Goal: Task Accomplishment & Management: Use online tool/utility

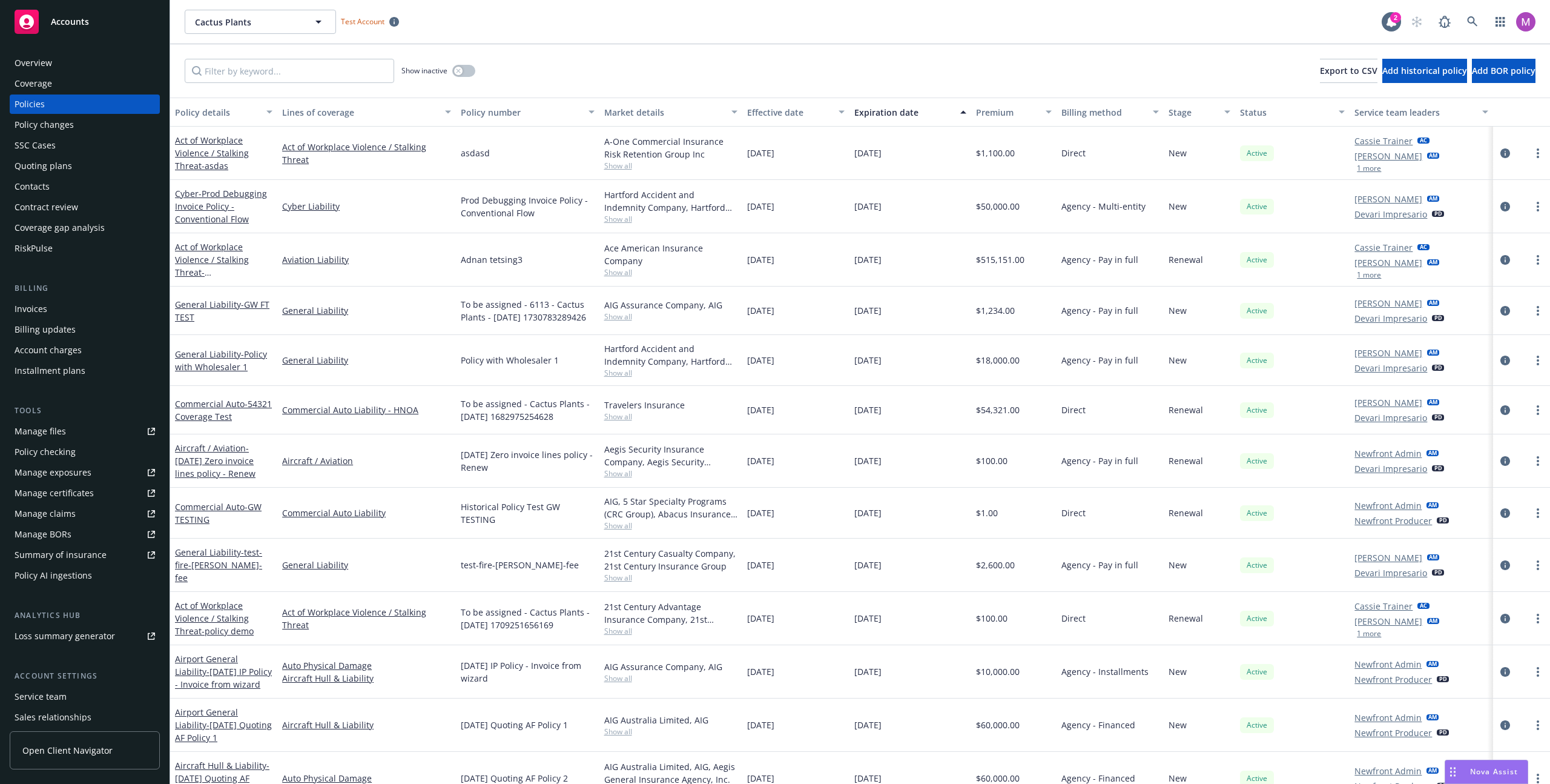
click at [69, 457] on div "Policy checking" at bounding box center [45, 452] width 62 height 19
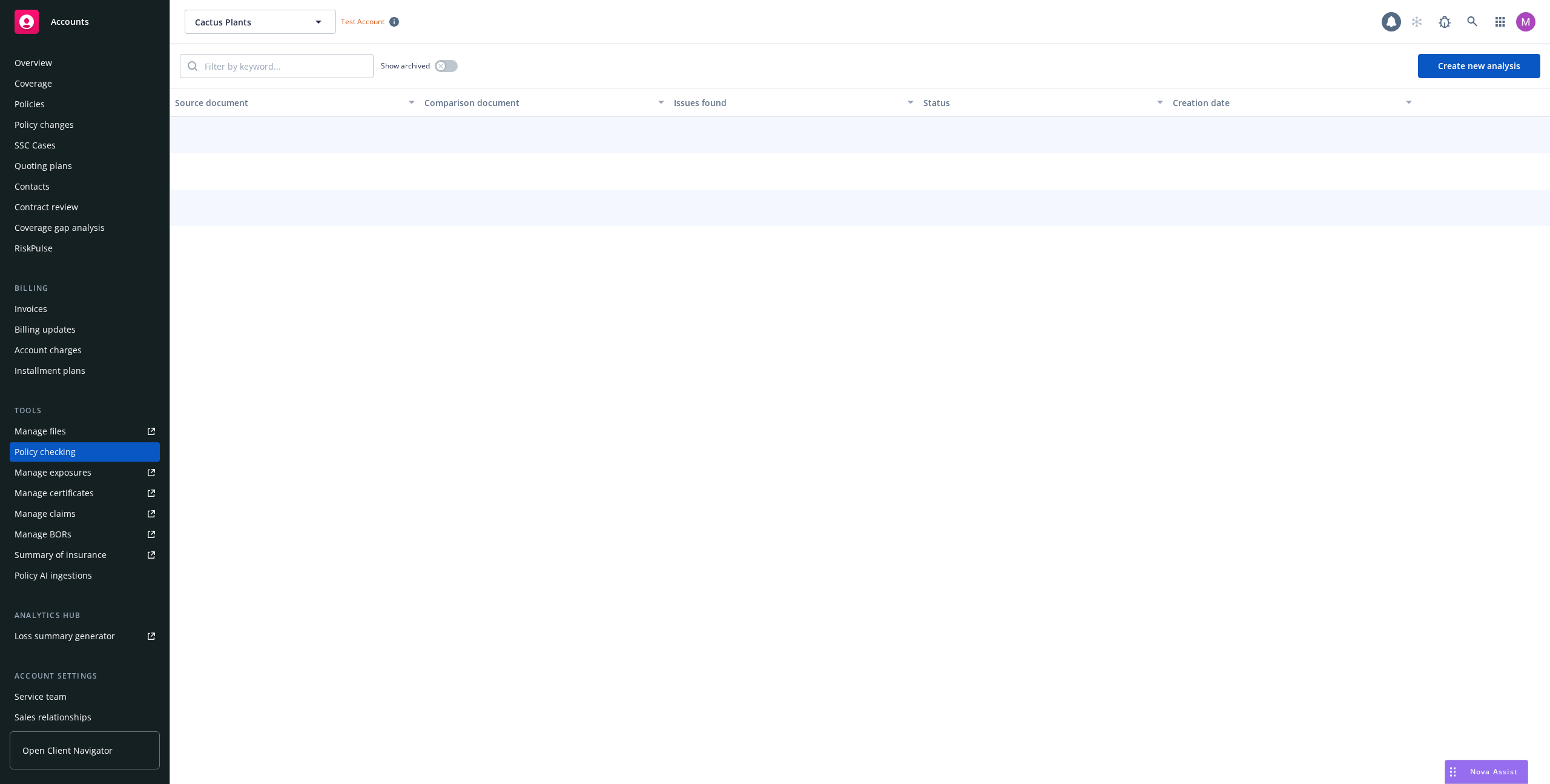
scroll to position [40, 0]
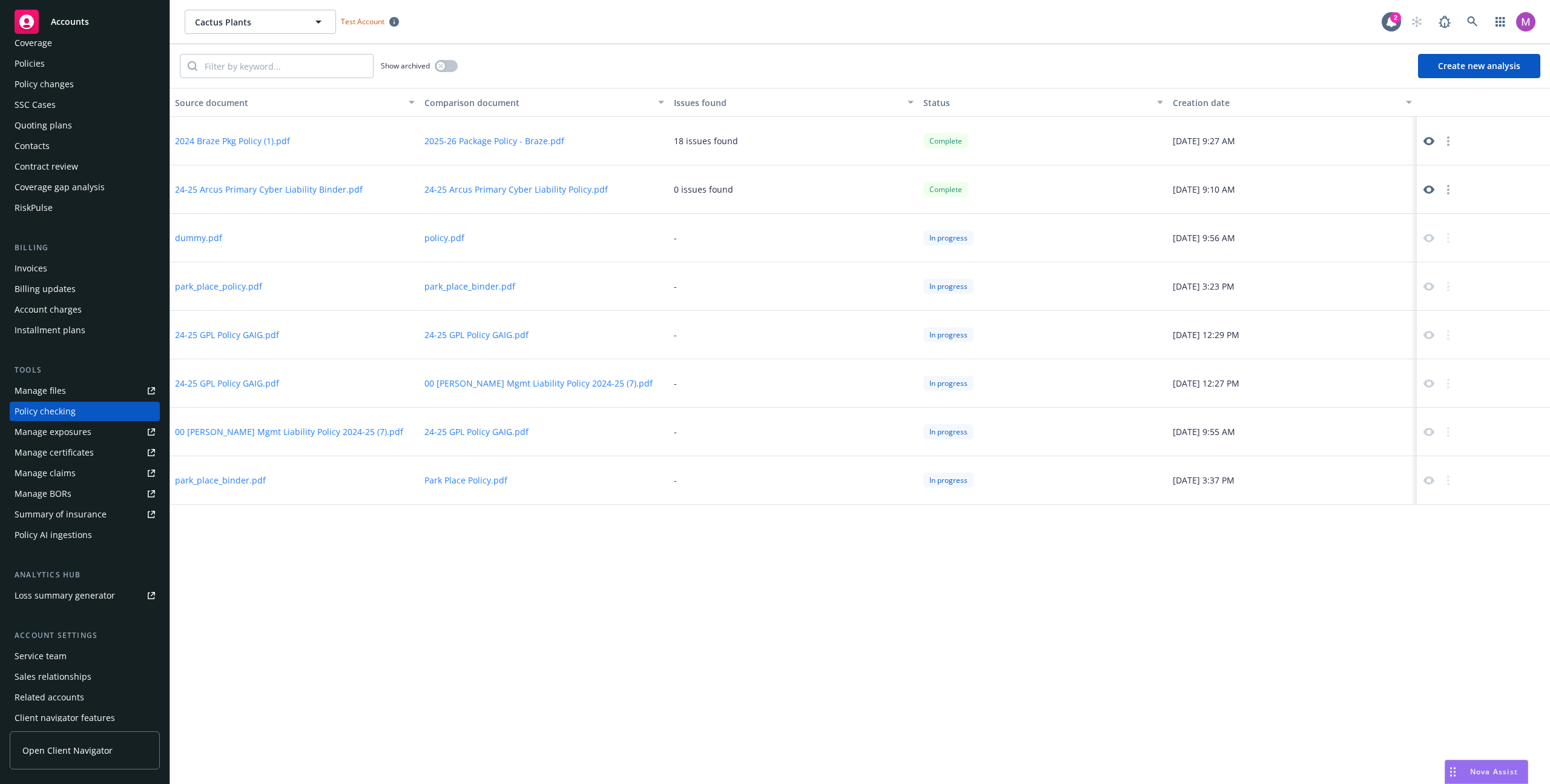
click at [1434, 139] on icon at bounding box center [1429, 140] width 11 height 11
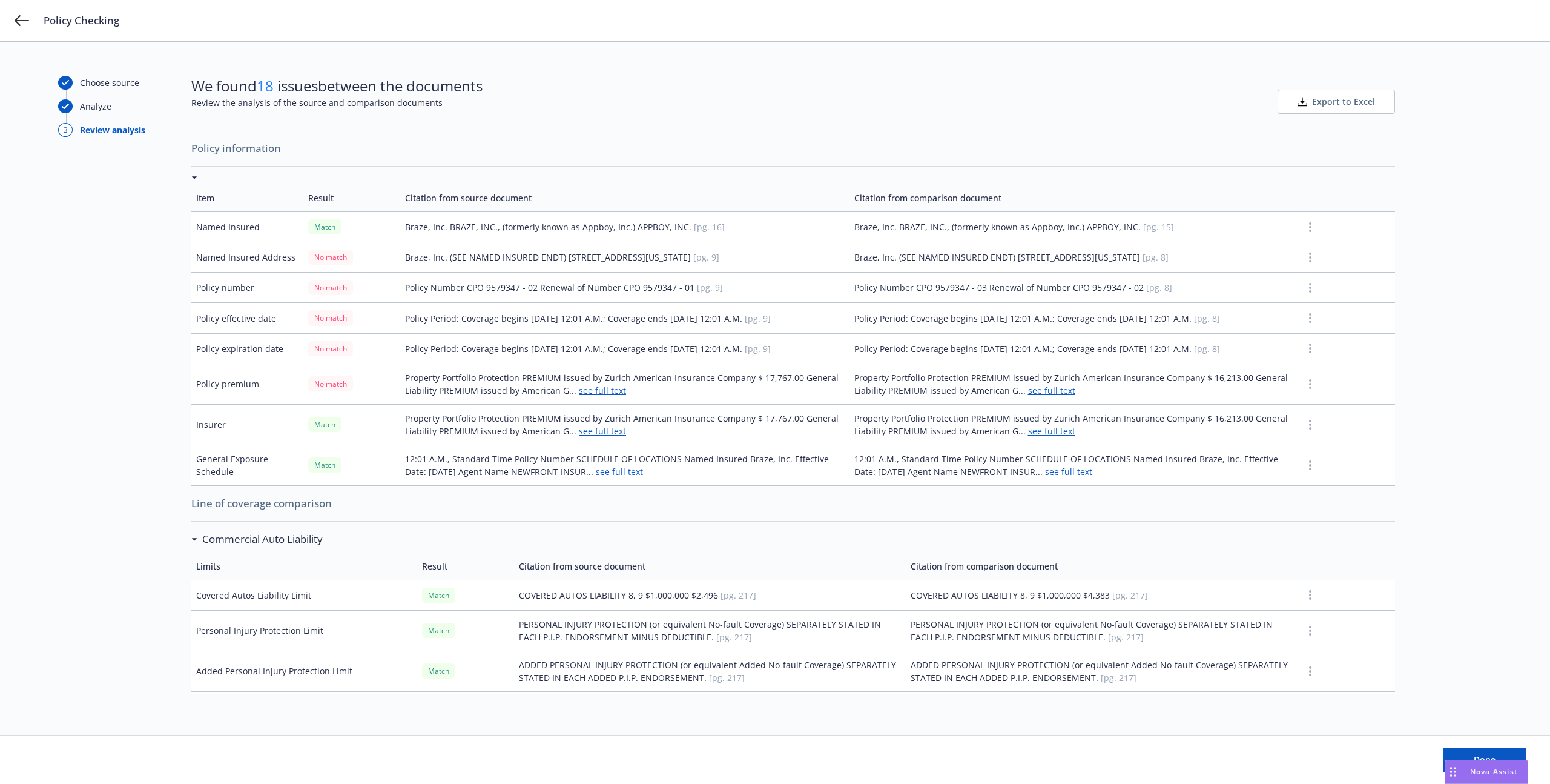
click at [231, 171] on div at bounding box center [793, 177] width 1204 height 13
click at [196, 538] on icon at bounding box center [194, 539] width 6 height 3
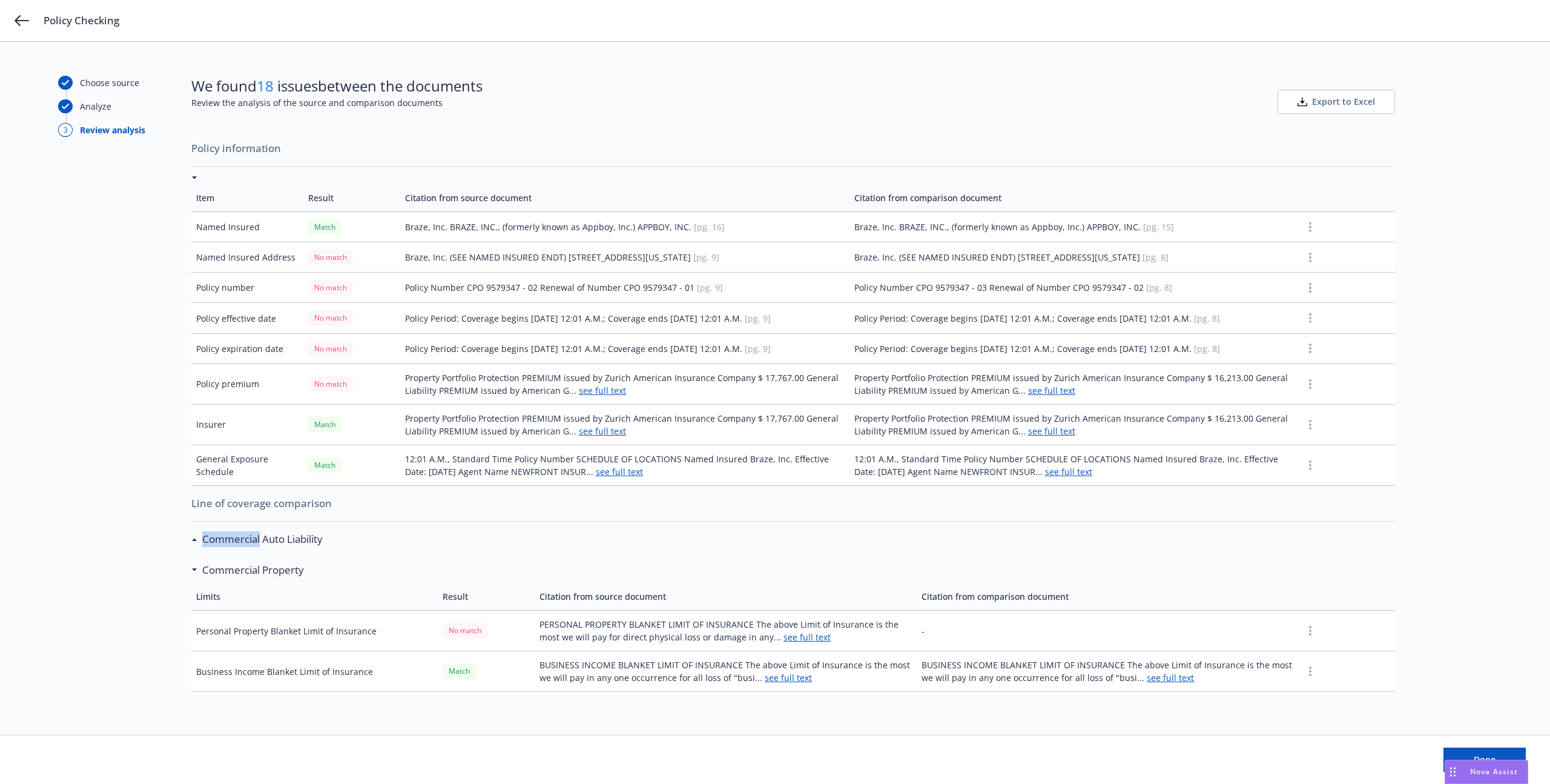
click at [196, 538] on icon at bounding box center [194, 539] width 6 height 3
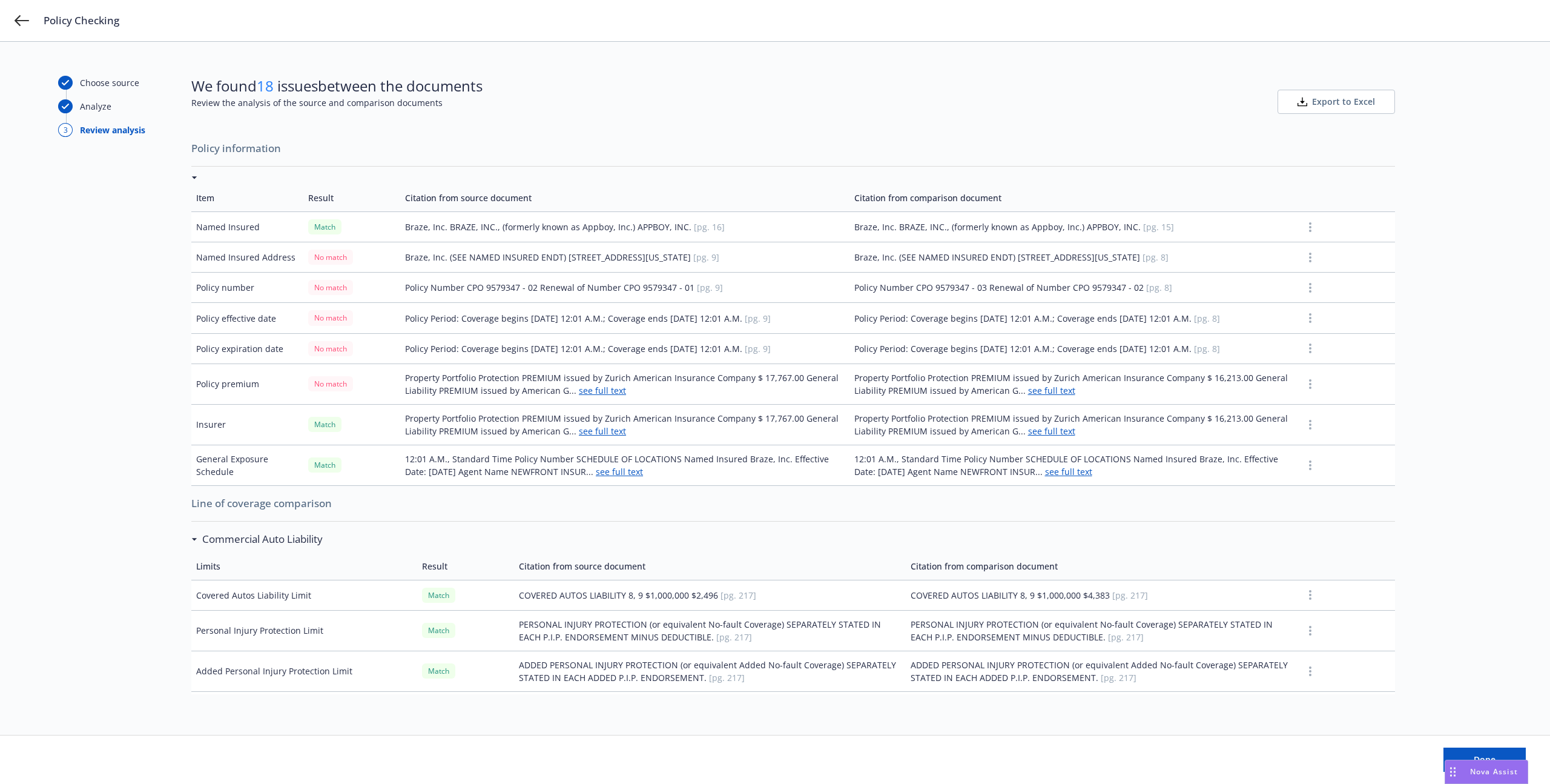
click at [246, 220] on td "Named Insured" at bounding box center [247, 226] width 112 height 30
click at [1306, 225] on button "button" at bounding box center [1310, 227] width 14 height 14
click at [1305, 225] on button "button" at bounding box center [1310, 227] width 14 height 14
click at [1043, 437] on td "Property Portfolio Protection PREMIUM issued by Zurich American Insurance Compa…" at bounding box center [1074, 424] width 448 height 40
click at [1043, 434] on link "see full text" at bounding box center [1052, 431] width 47 height 12
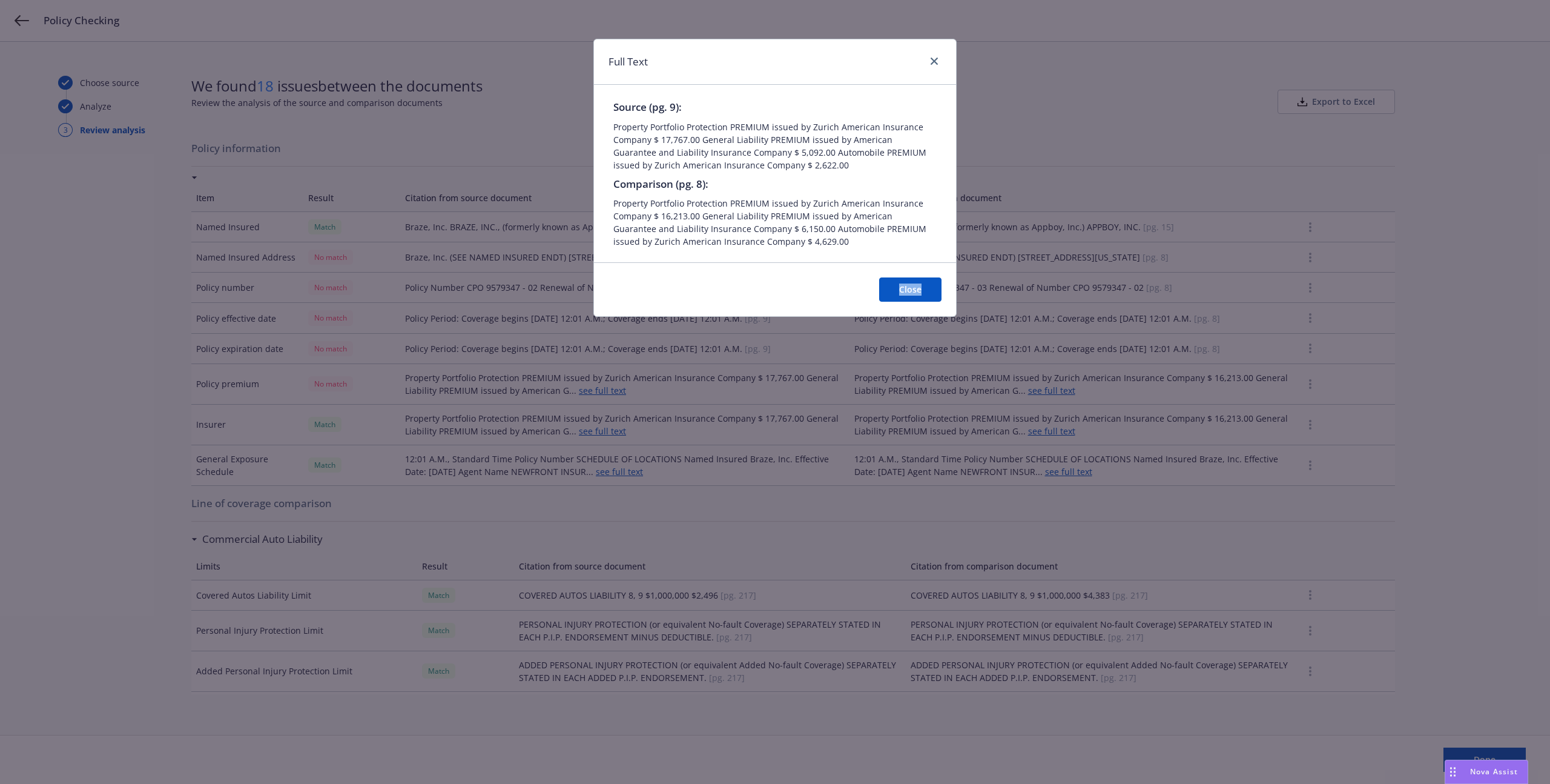
click at [1043, 434] on div "Full Text Source (pg. 9): Property Portfolio Protection PREMIUM issued by Zuric…" at bounding box center [775, 392] width 1550 height 784
click at [902, 294] on button "Close" at bounding box center [910, 289] width 63 height 24
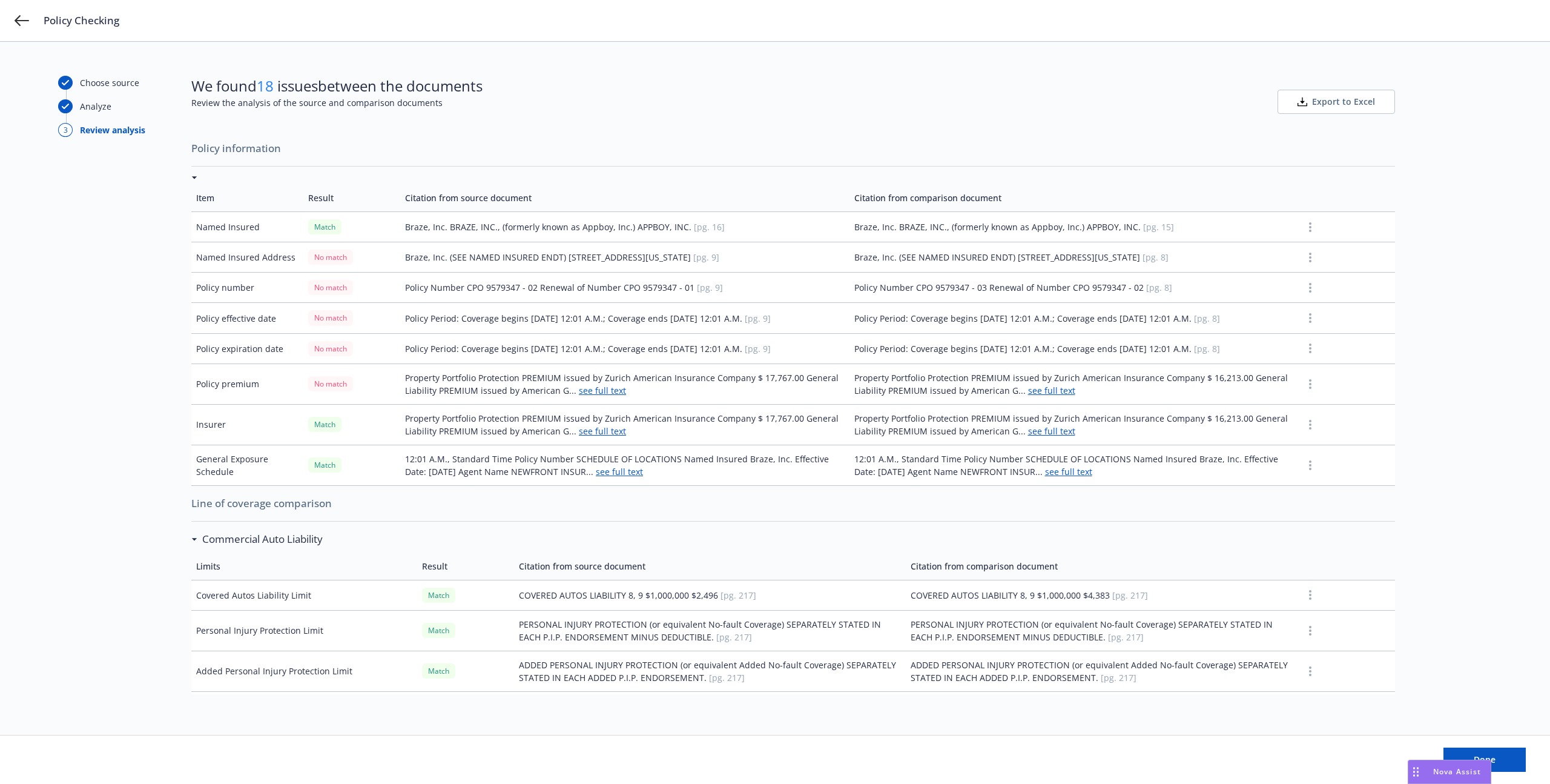
drag, startPoint x: 1439, startPoint y: 769, endPoint x: 1395, endPoint y: 769, distance: 44.0
click at [1411, 769] on div "Drag to move" at bounding box center [1416, 771] width 15 height 23
drag, startPoint x: 1371, startPoint y: 768, endPoint x: 1289, endPoint y: 771, distance: 82.1
click at [1355, 768] on div "Done" at bounding box center [775, 759] width 1502 height 24
click at [1279, 771] on div "Done" at bounding box center [775, 759] width 1550 height 48
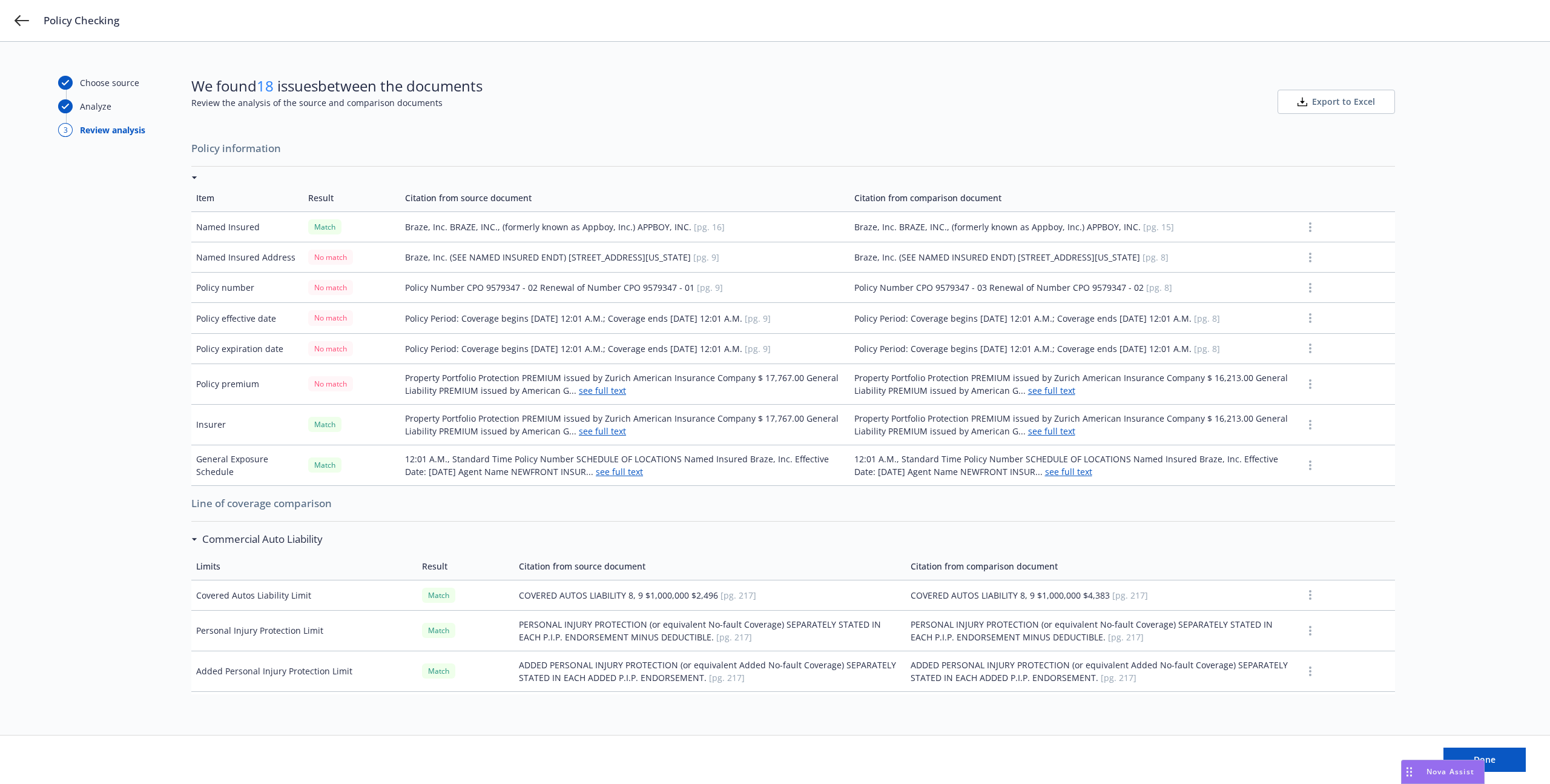
click at [1409, 773] on icon "Drag to move" at bounding box center [1410, 771] width 6 height 10
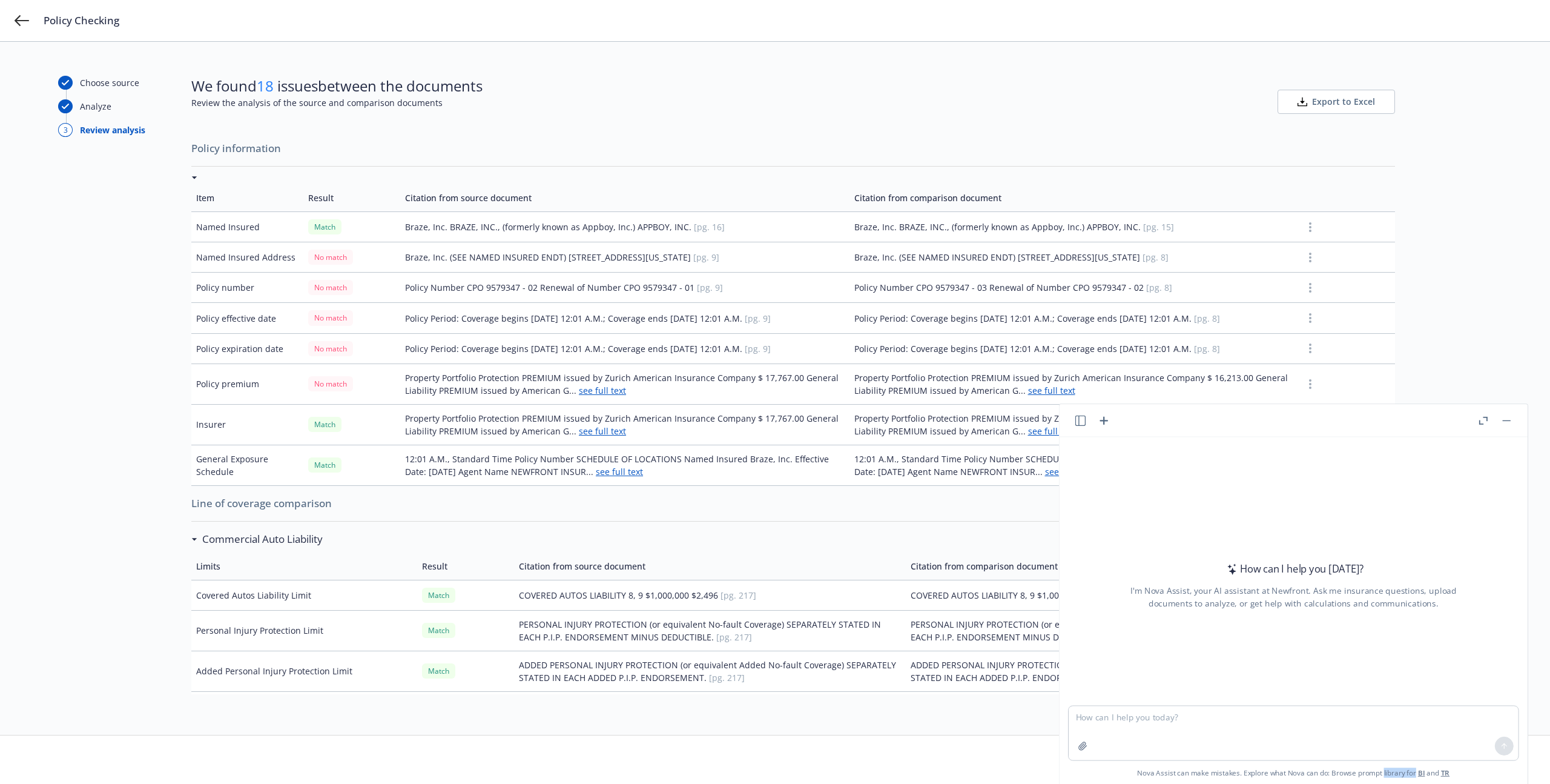
drag, startPoint x: 1408, startPoint y: 773, endPoint x: 1385, endPoint y: 771, distance: 23.1
click at [1390, 771] on span "Nova Assist can make mistakes. Explore what Nova can do: Browse prompt library …" at bounding box center [1293, 771] width 459 height 24
click at [1376, 771] on span "Nova Assist can make mistakes. Explore what Nova can do: Browse prompt library …" at bounding box center [1286, 771] width 473 height 25
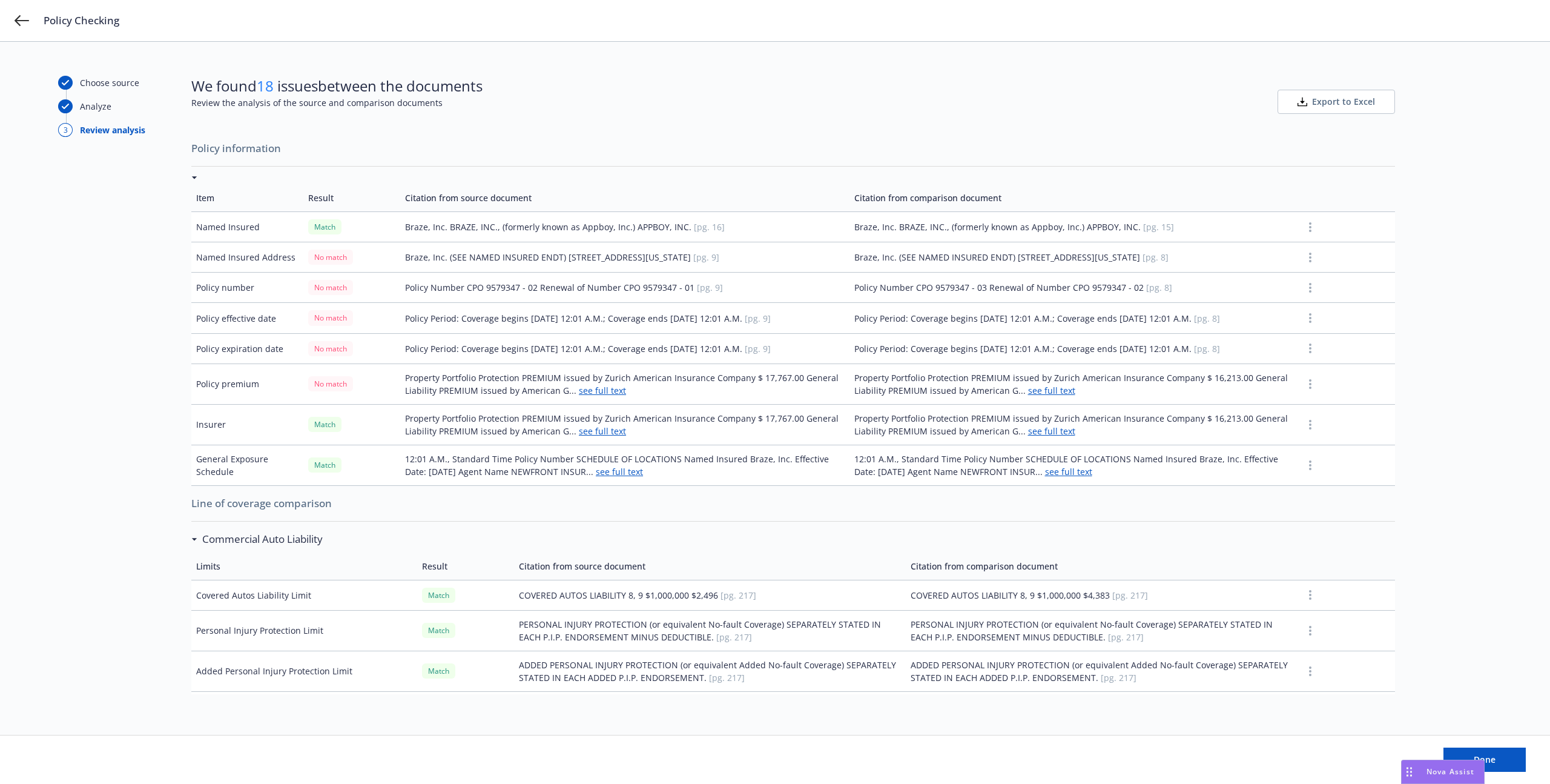
click at [1409, 769] on icon "Drag to move" at bounding box center [1410, 771] width 6 height 10
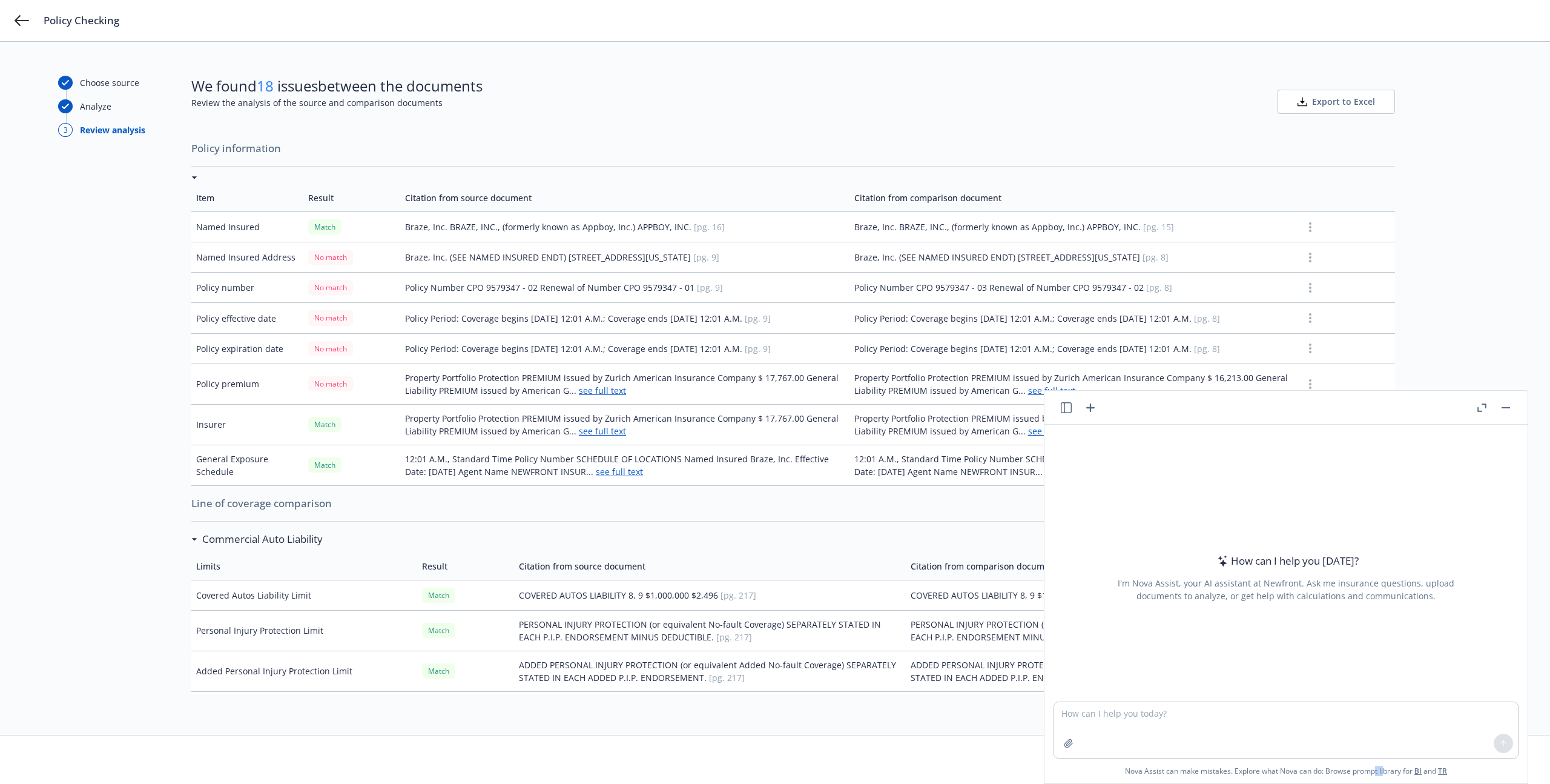
drag, startPoint x: 1371, startPoint y: 773, endPoint x: 1341, endPoint y: 775, distance: 30.1
click at [1370, 773] on span "Nova Assist can make mistakes. Explore what Nova can do: Browse prompt library …" at bounding box center [1286, 771] width 473 height 25
click at [1341, 775] on span "Nova Assist can make mistakes. Explore what Nova can do: Browse prompt library …" at bounding box center [1286, 771] width 473 height 25
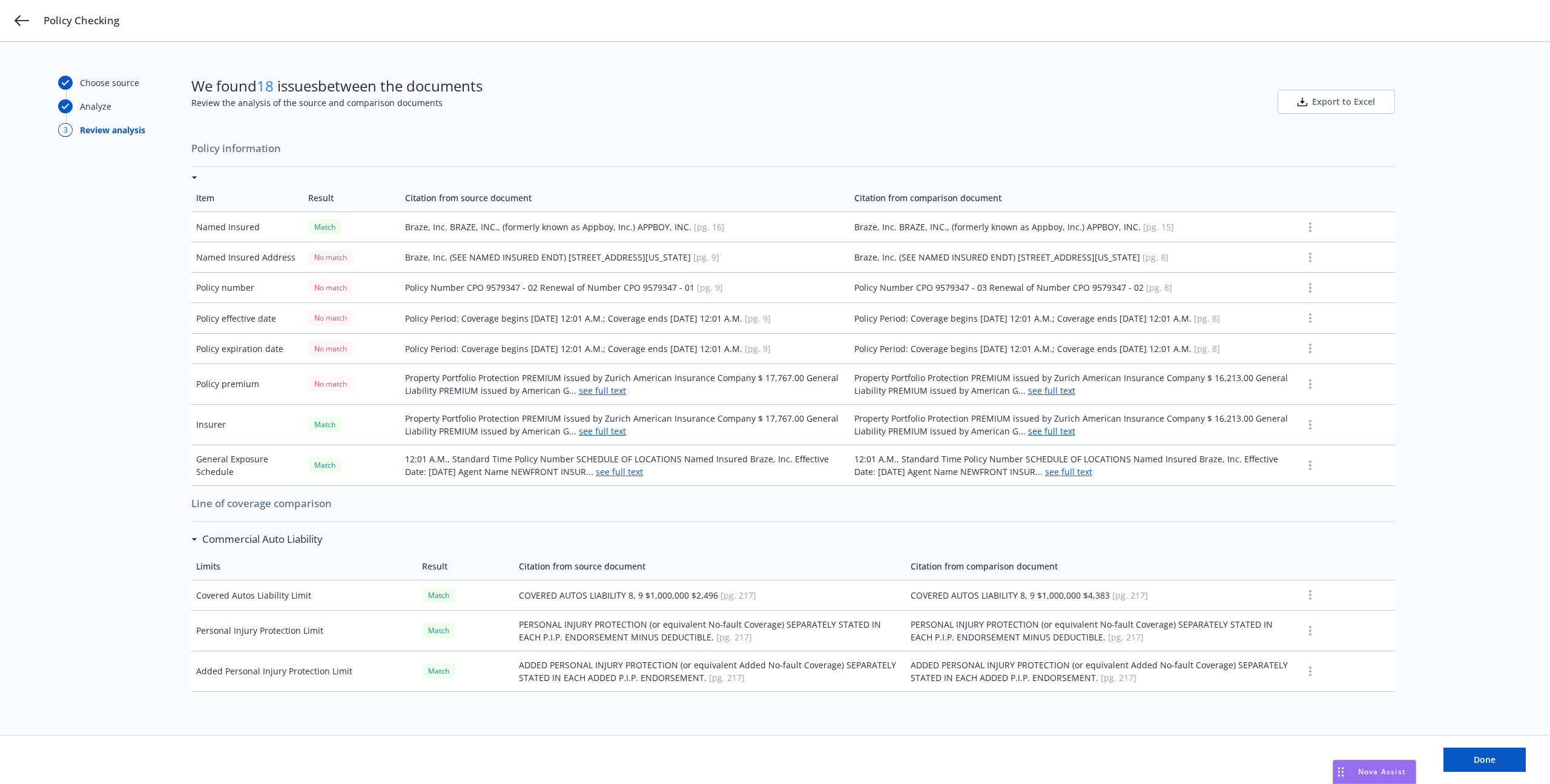
drag, startPoint x: 1408, startPoint y: 765, endPoint x: 1339, endPoint y: 779, distance: 70.4
click at [1339, 779] on div "Drag to move" at bounding box center [1341, 771] width 15 height 23
click at [1410, 506] on div "Choose source Analyze 3 Review analysis We found 18 issues between the document…" at bounding box center [775, 389] width 1435 height 625
click at [384, 406] on td "Match" at bounding box center [351, 424] width 97 height 40
click at [485, 417] on td "Property Portfolio Protection PREMIUM issued by Zurich American Insurance Compa…" at bounding box center [624, 424] width 448 height 40
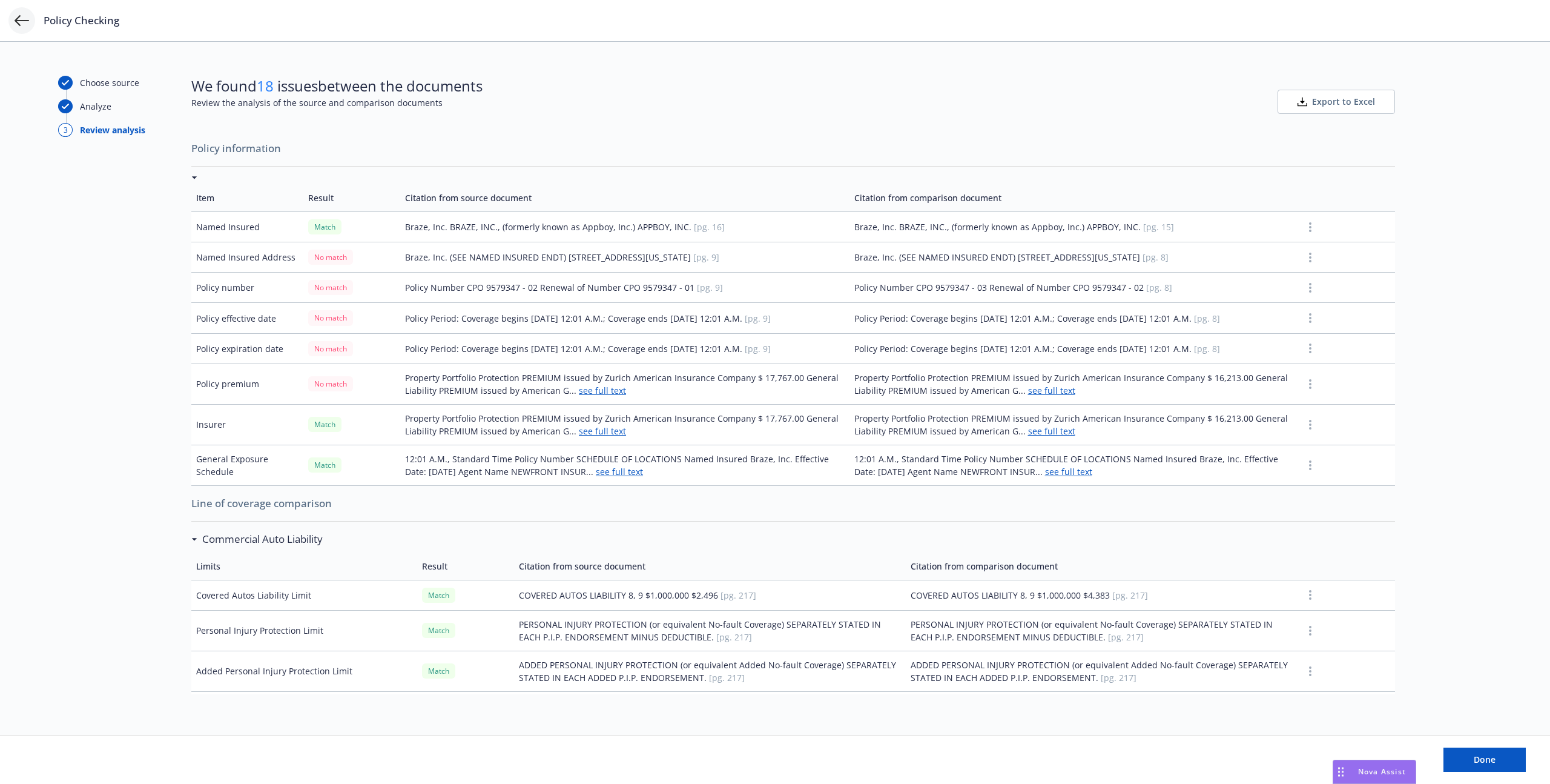
click at [19, 16] on icon at bounding box center [21, 20] width 14 height 11
click at [21, 17] on icon at bounding box center [21, 20] width 14 height 14
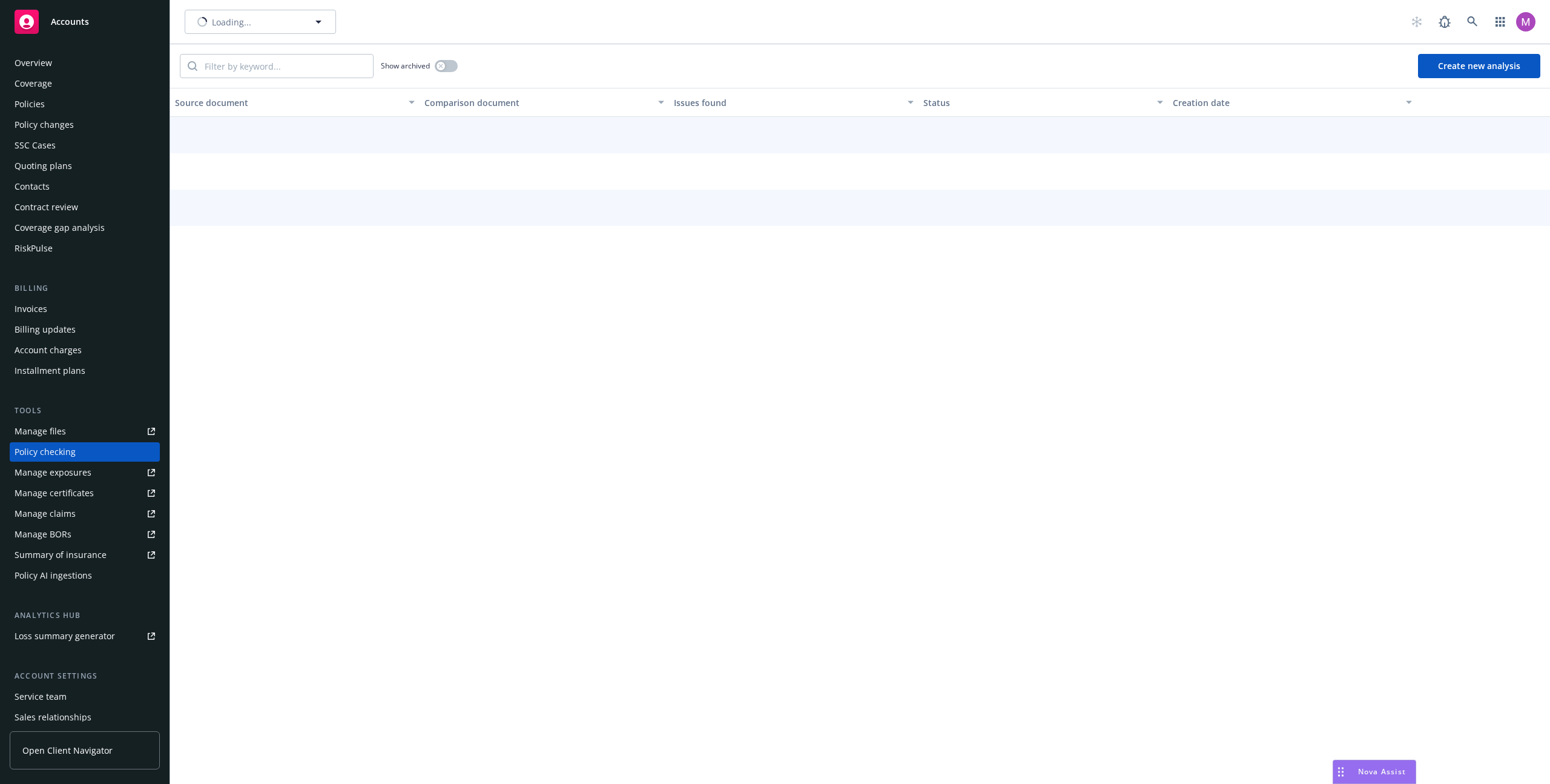
scroll to position [40, 0]
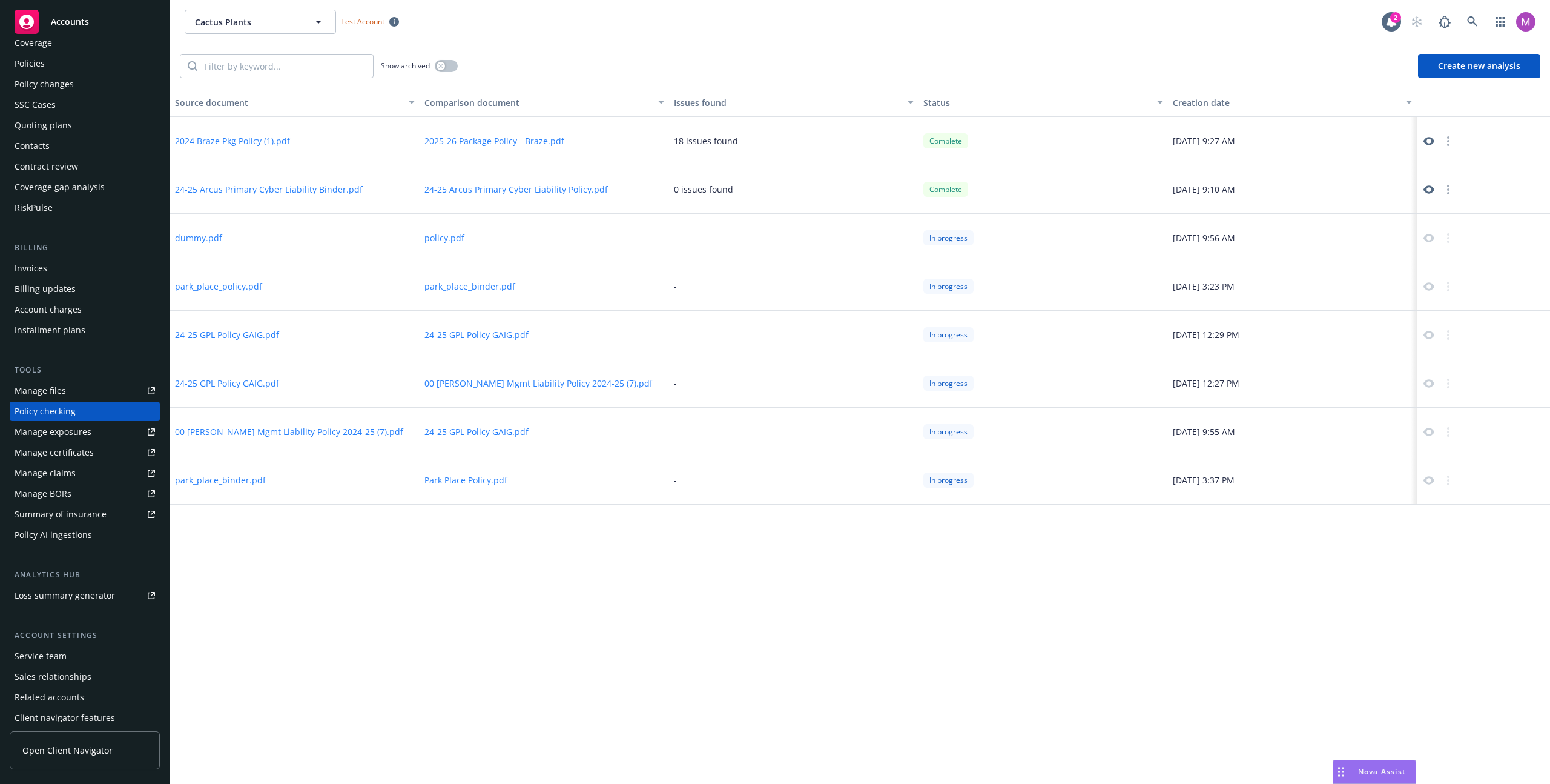
click at [1448, 57] on button "Create new analysis" at bounding box center [1479, 65] width 122 height 24
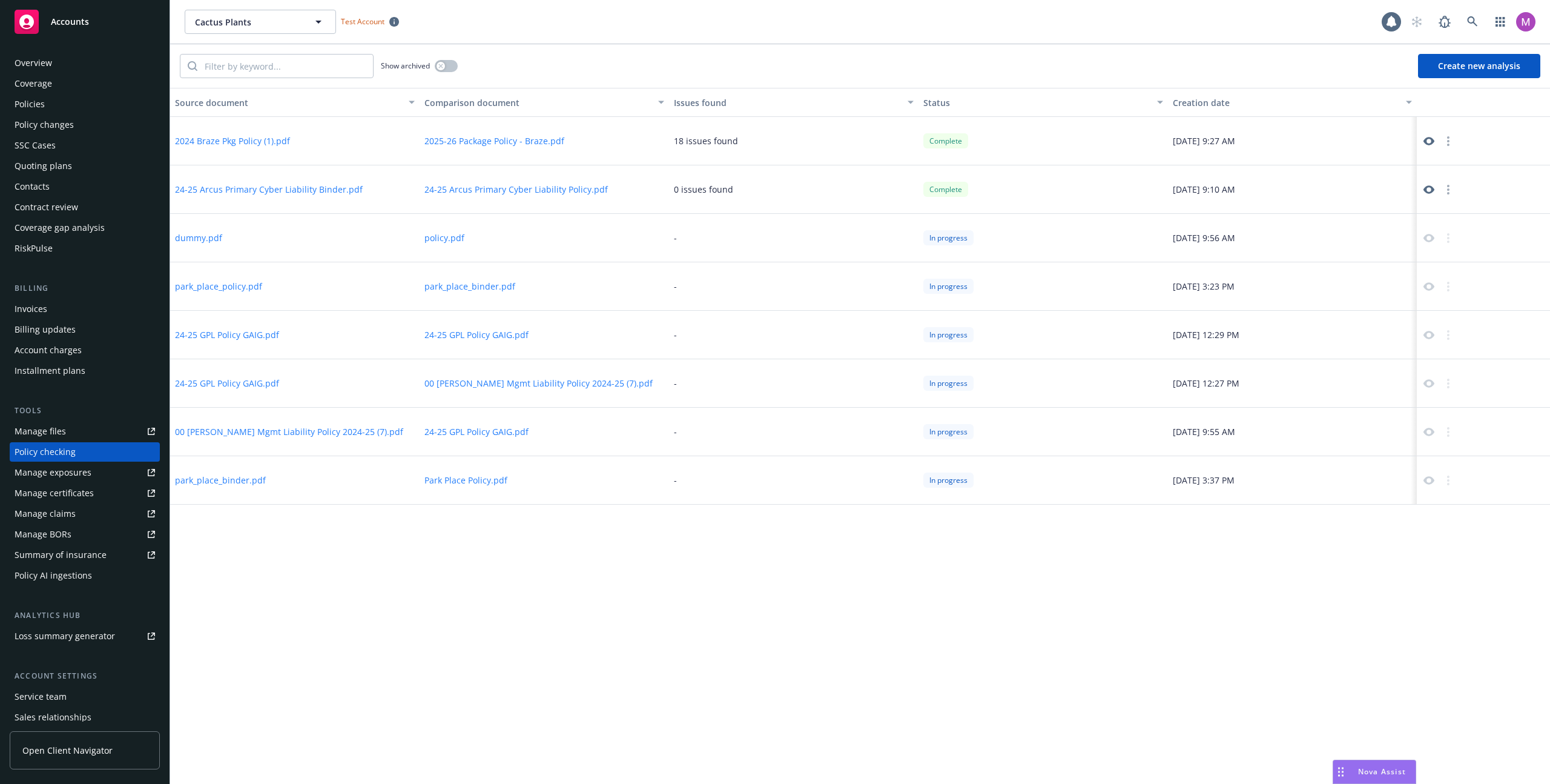
scroll to position [40, 0]
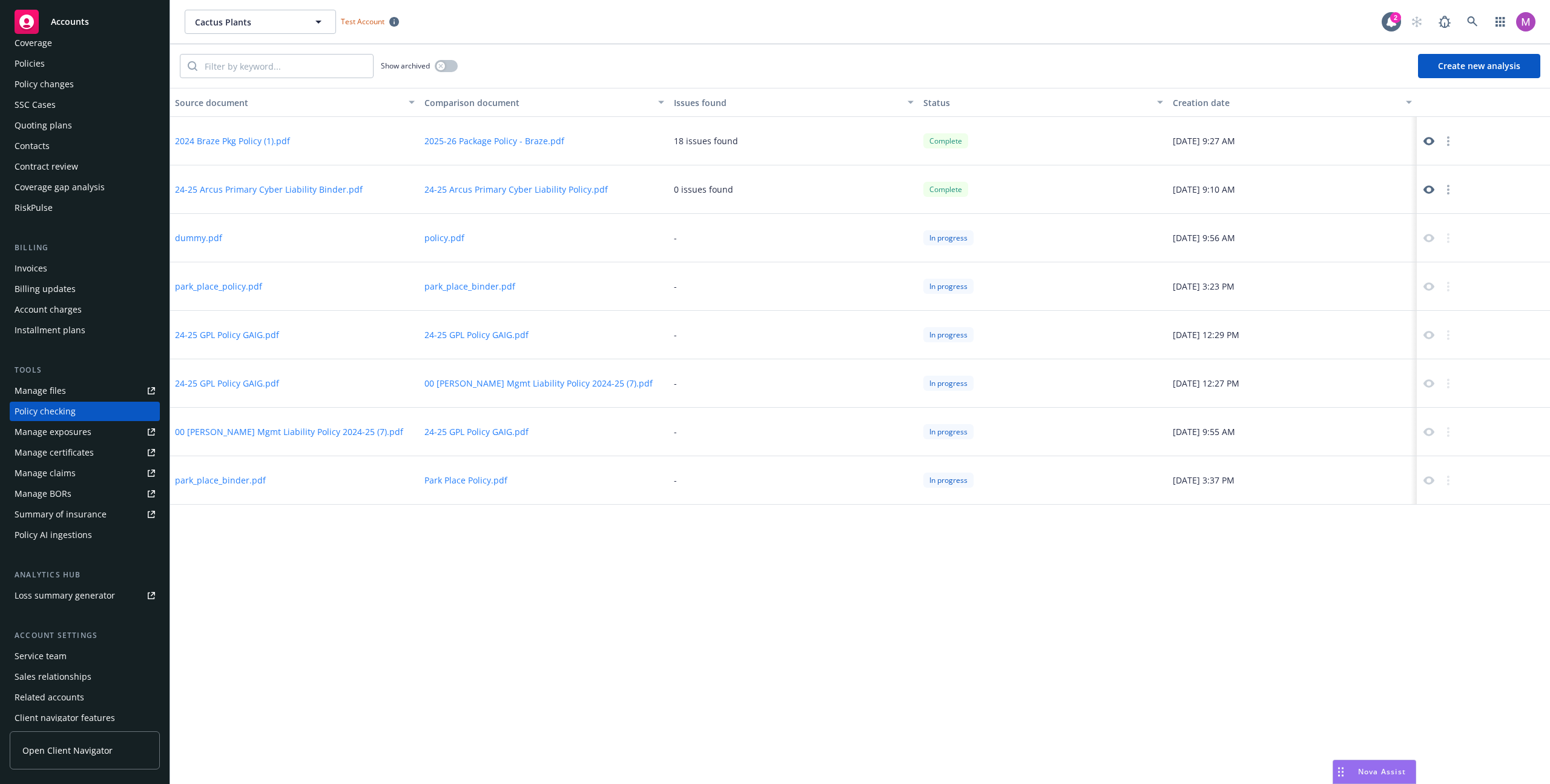
click at [48, 544] on div "Policy AI ingestions" at bounding box center [53, 535] width 78 height 19
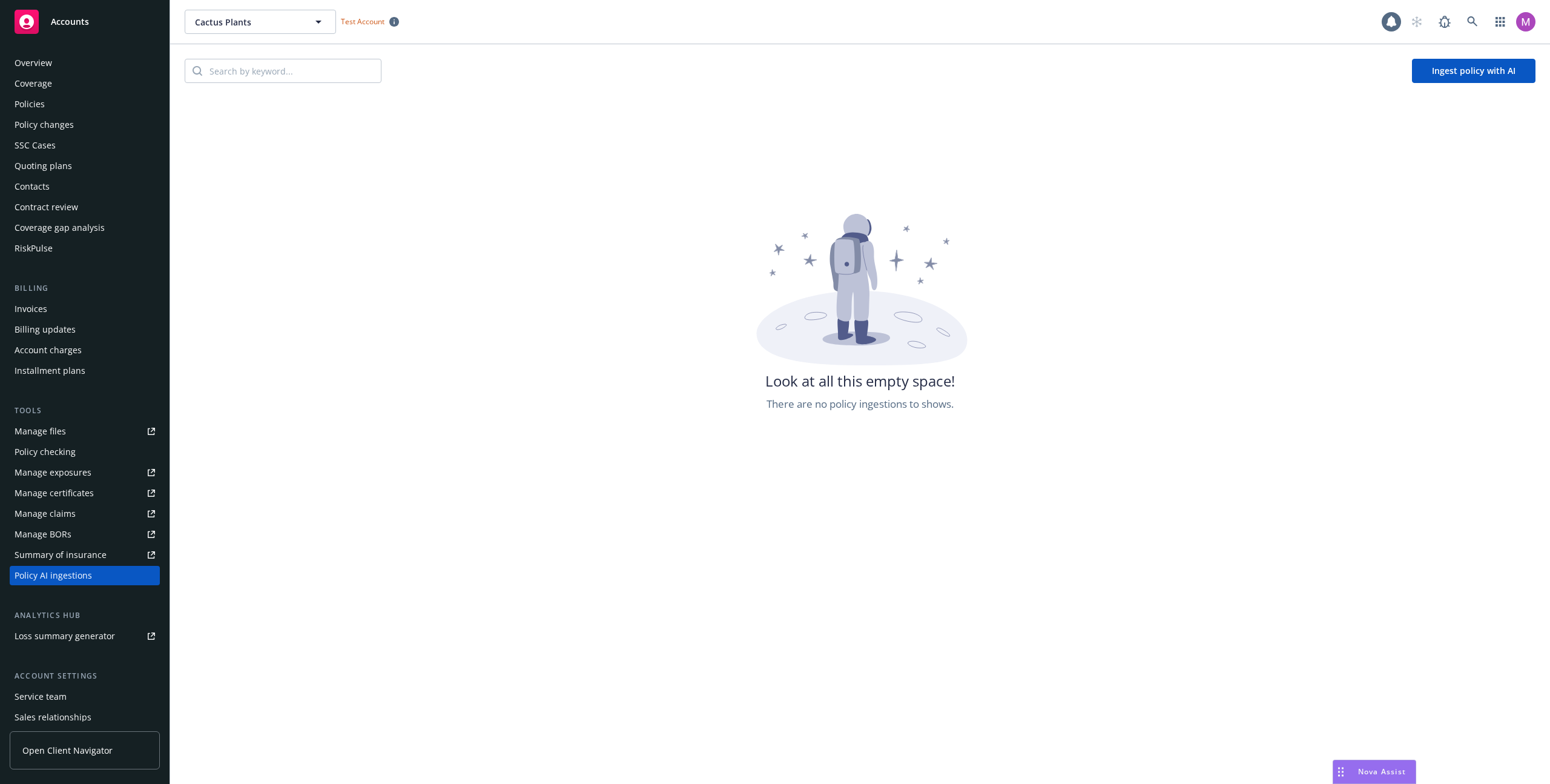
scroll to position [67, 0]
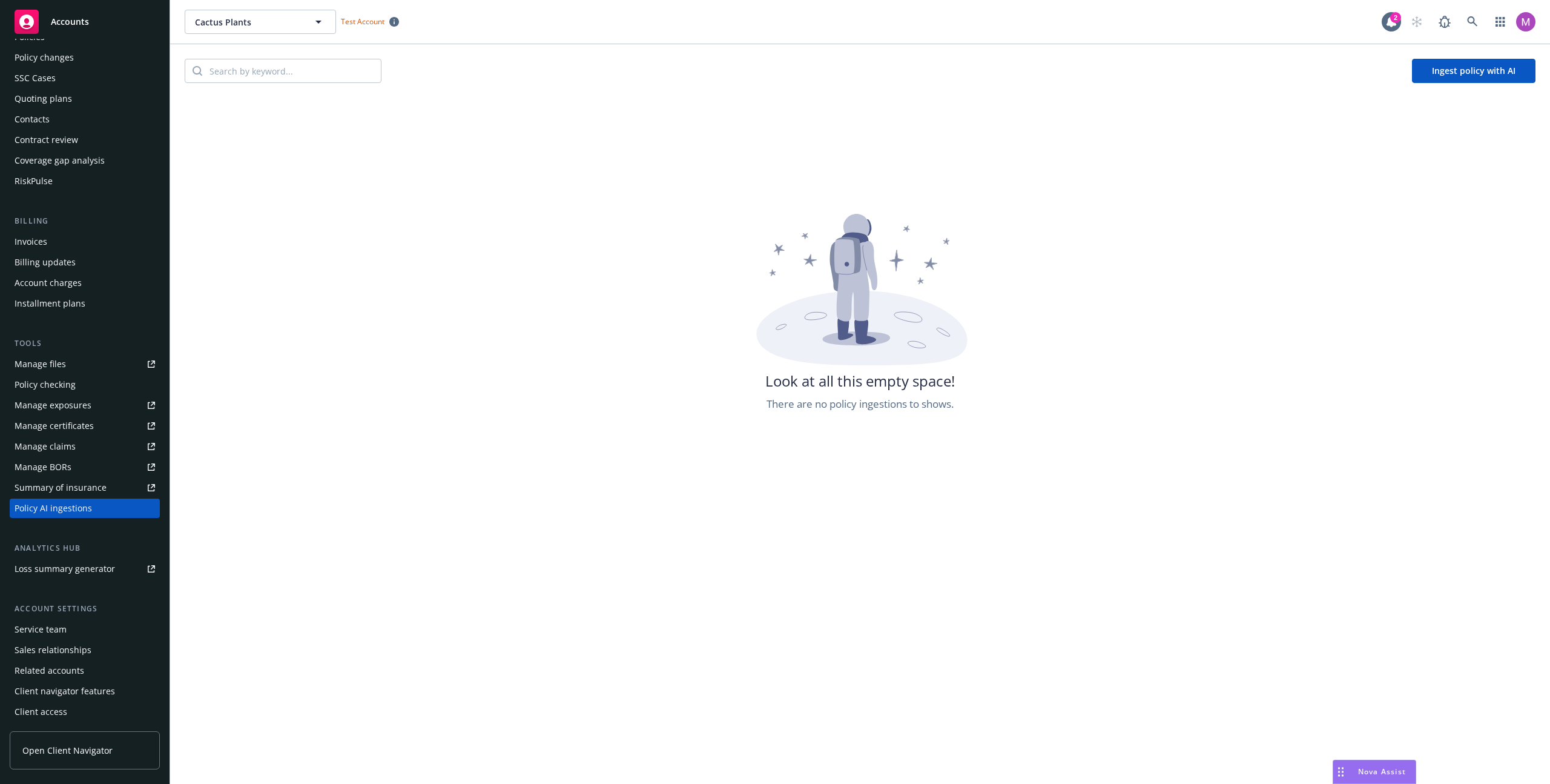
click at [64, 485] on div "Summary of insurance" at bounding box center [61, 488] width 92 height 19
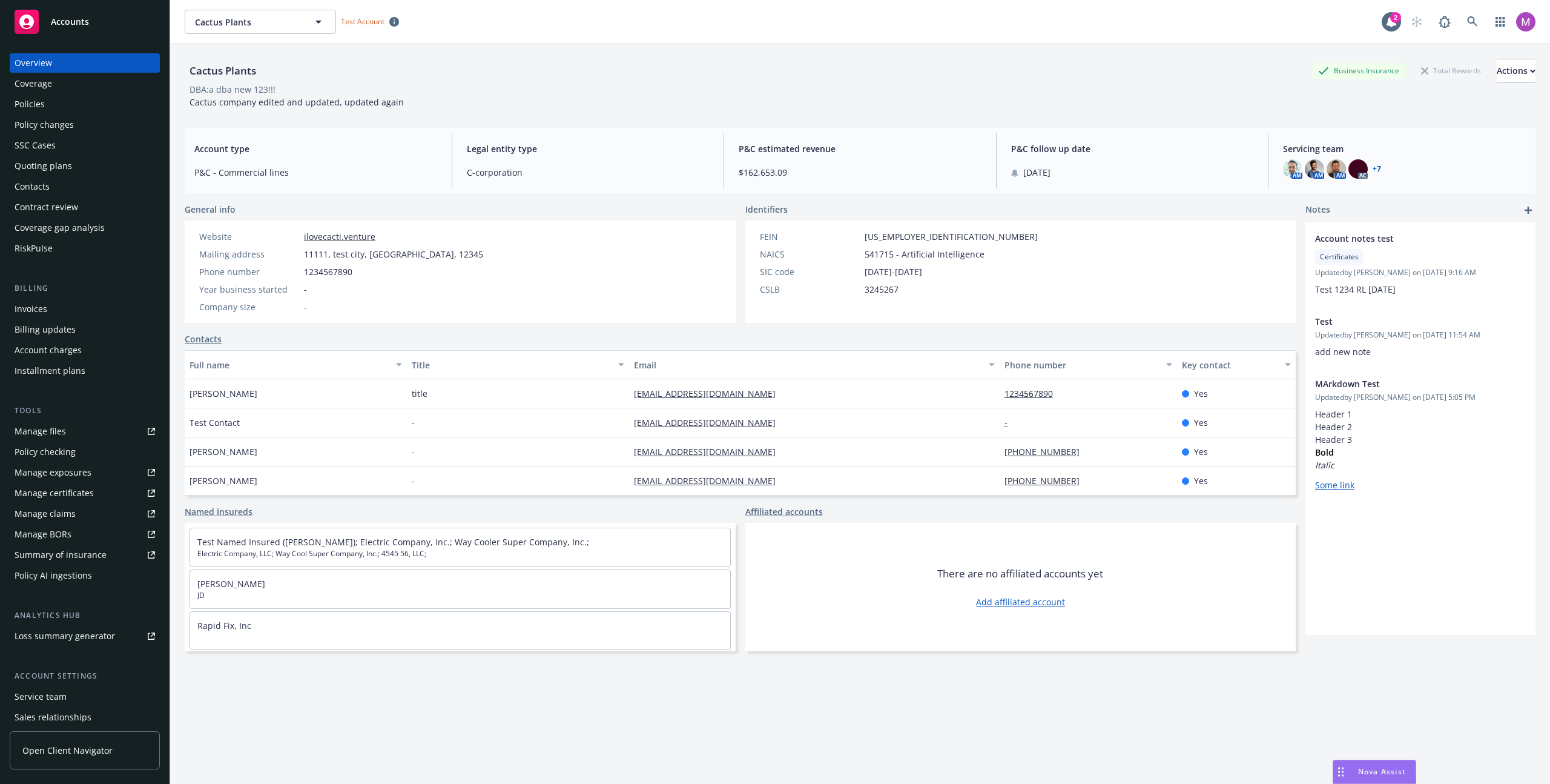
click at [56, 221] on div "Coverage gap analysis" at bounding box center [60, 228] width 90 height 19
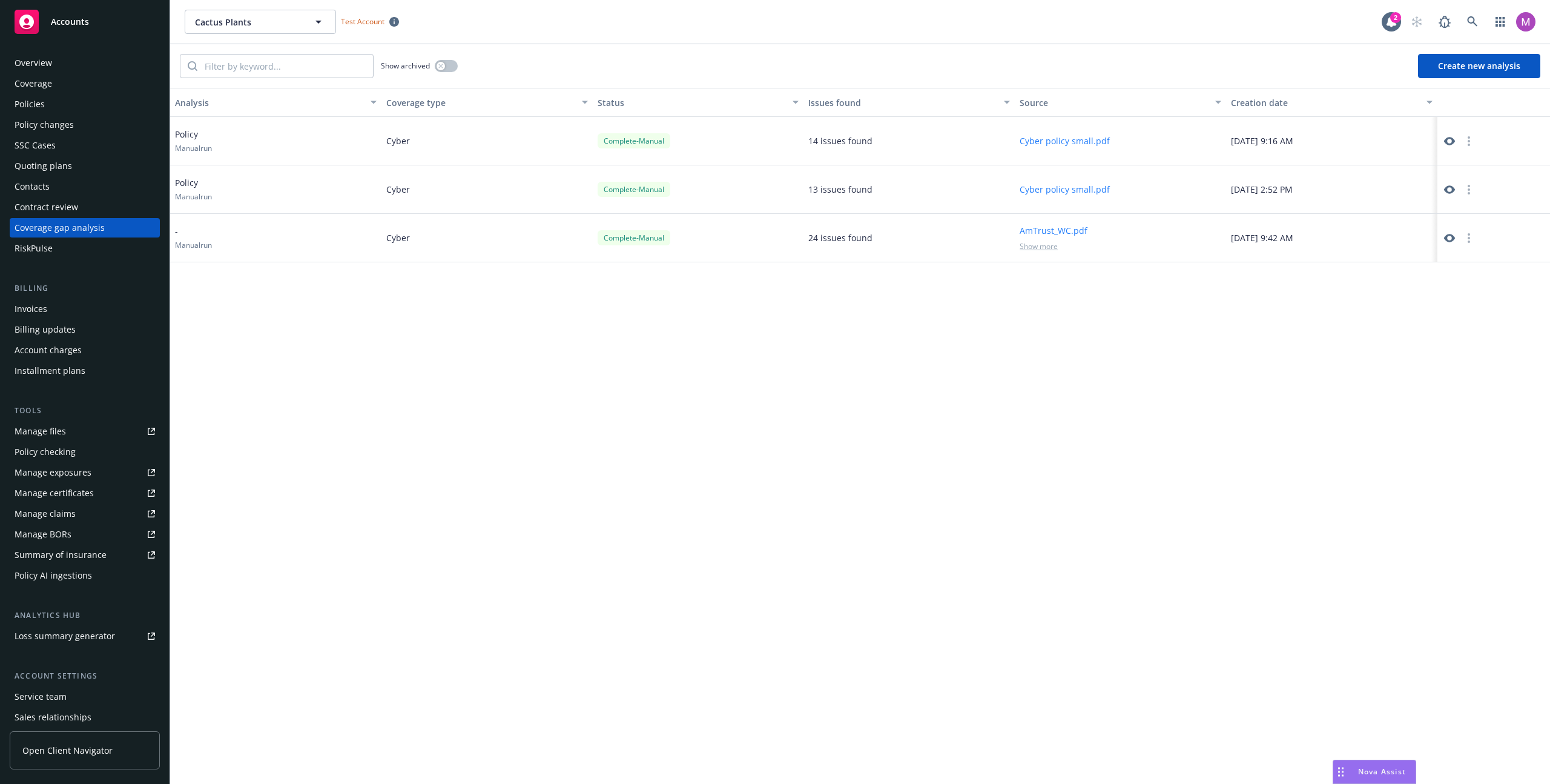
click at [1056, 245] on span "Show more" at bounding box center [1039, 246] width 38 height 11
click at [1080, 229] on button "AmTrust_WC.pdf" at bounding box center [1055, 227] width 71 height 13
click at [938, 303] on div "Analysis Coverage type Status Issues found Source Creation date Policy Manual r…" at bounding box center [860, 435] width 1381 height 695
click at [1453, 73] on button "Create new analysis" at bounding box center [1479, 65] width 122 height 24
click at [1472, 139] on button "button" at bounding box center [1469, 140] width 14 height 14
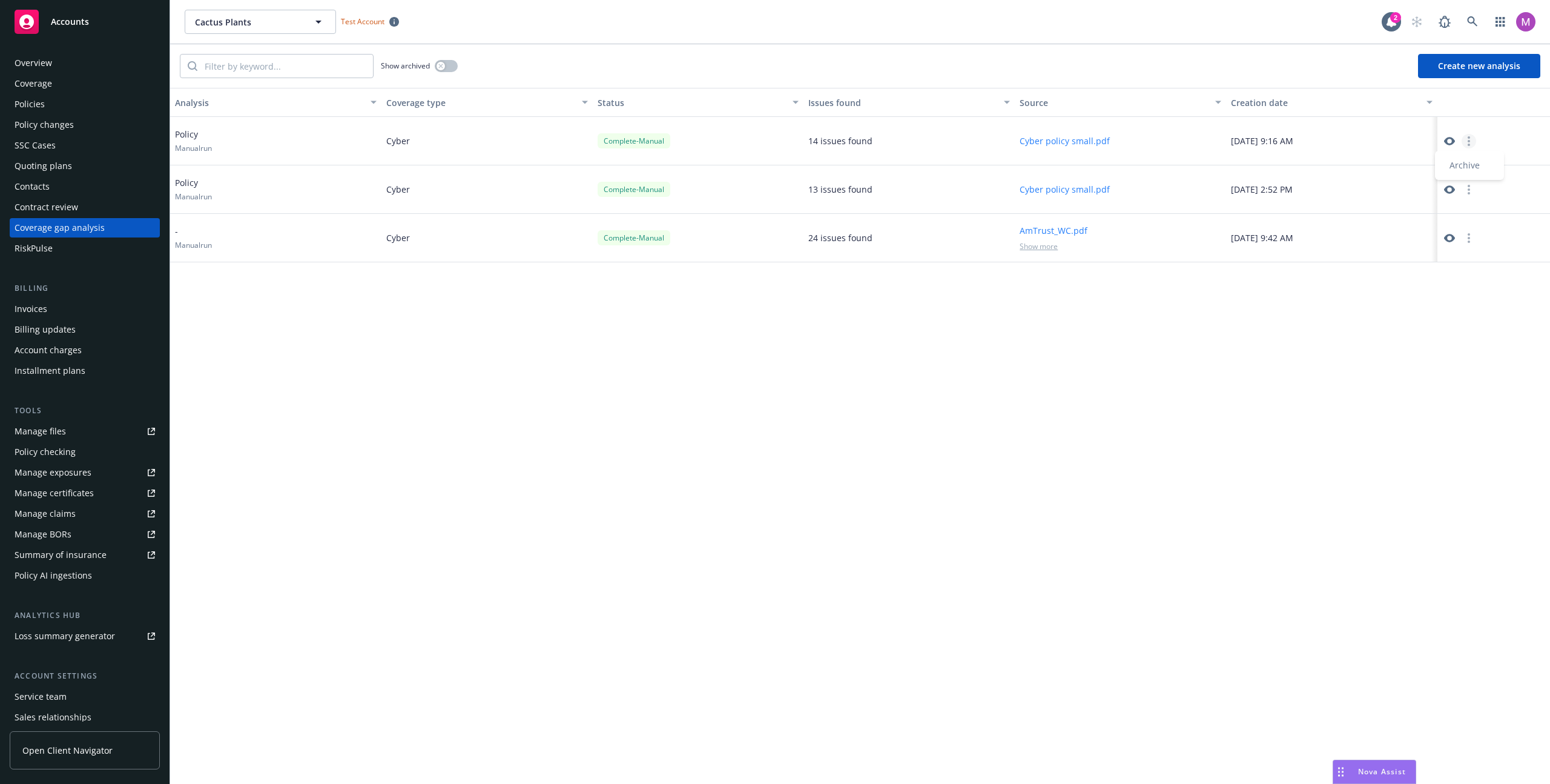
click at [1450, 143] on icon at bounding box center [1449, 140] width 11 height 9
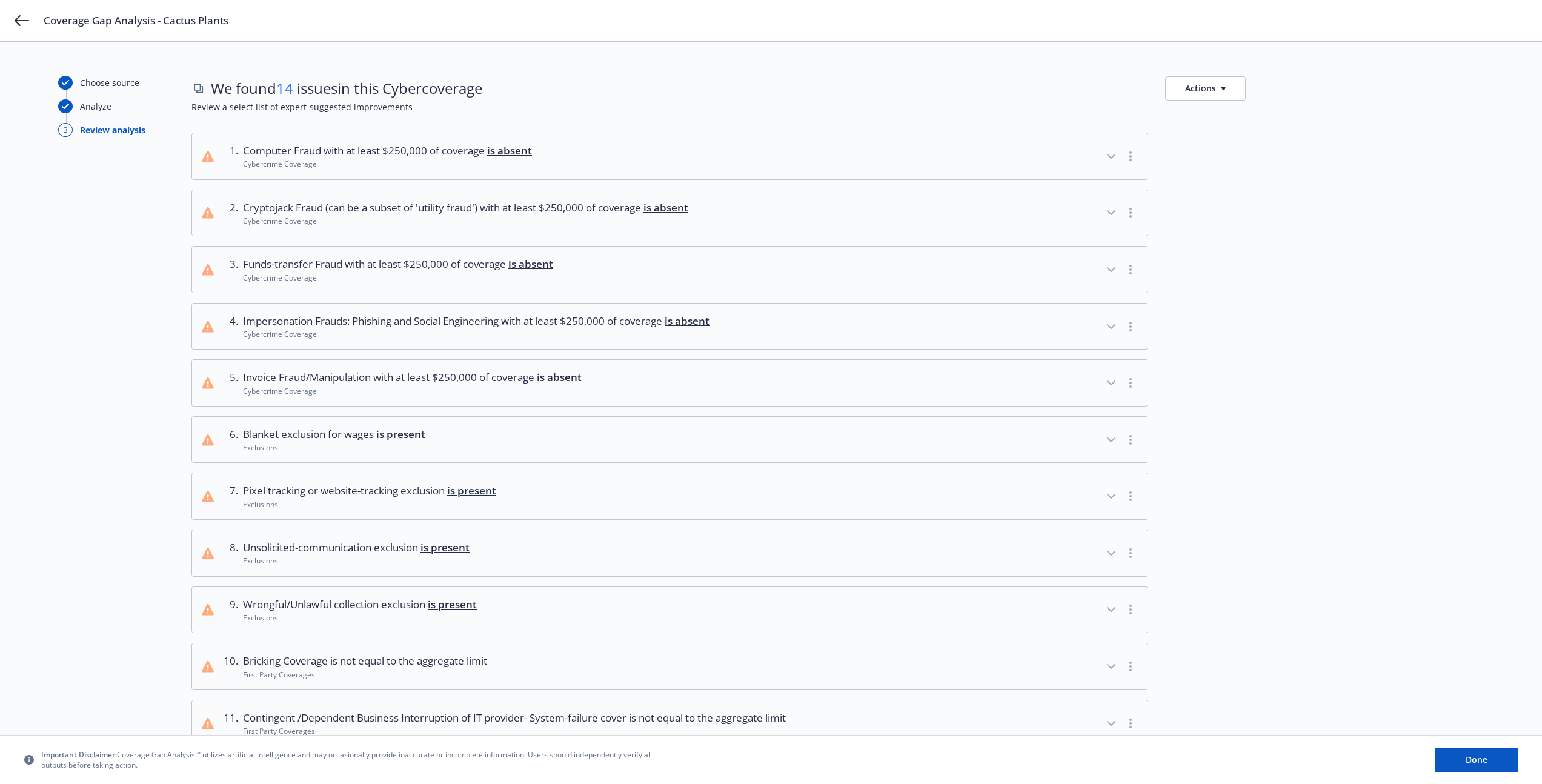
click at [381, 159] on div "Computer Fraud with at least $250,000 of coverage is absent Cybercrime Coverage" at bounding box center [387, 157] width 289 height 27
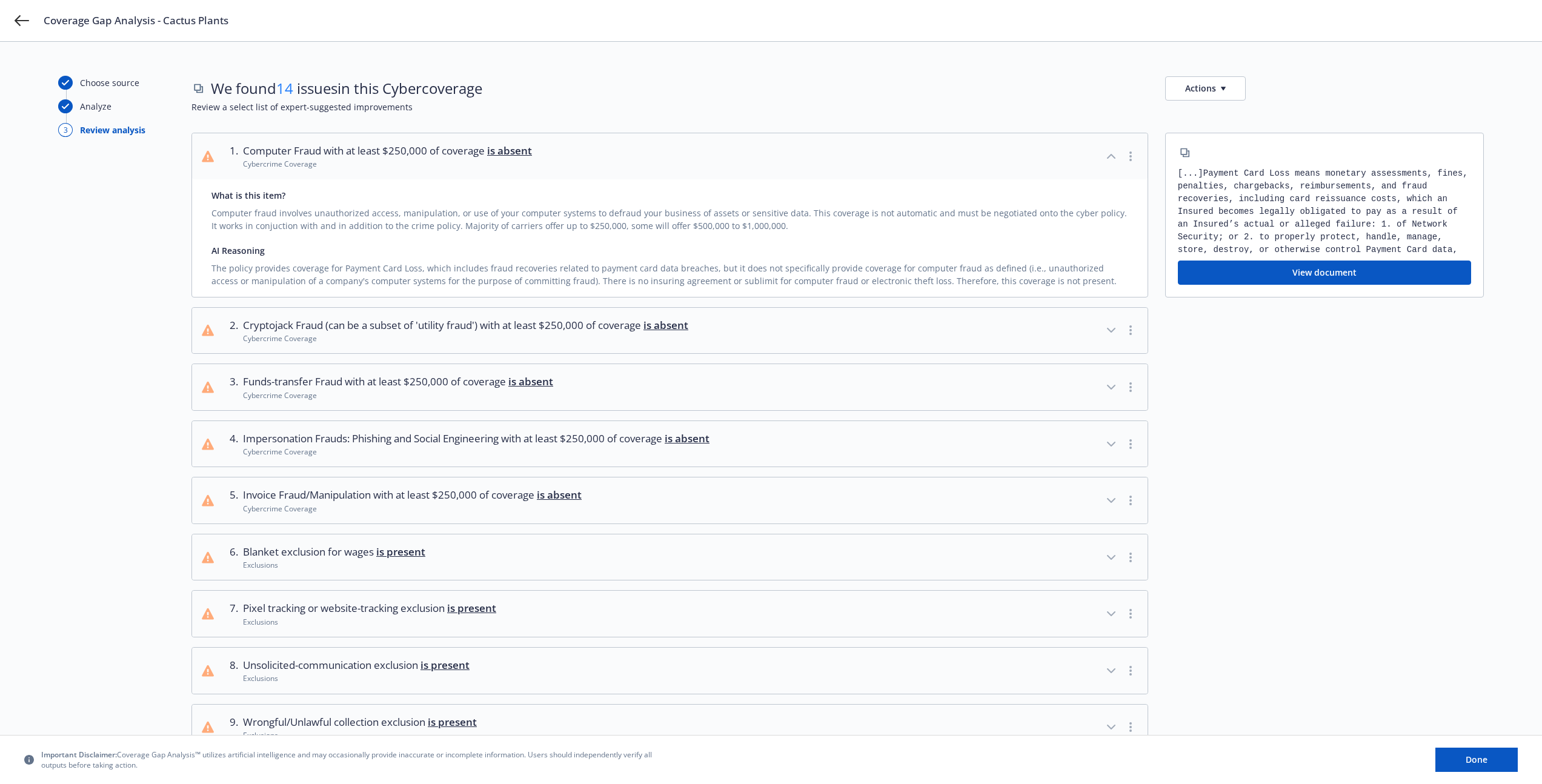
click at [843, 165] on button "1 . Computer Fraud with at least $250,000 of coverage is absent Cybercrime Cove…" at bounding box center [670, 156] width 956 height 46
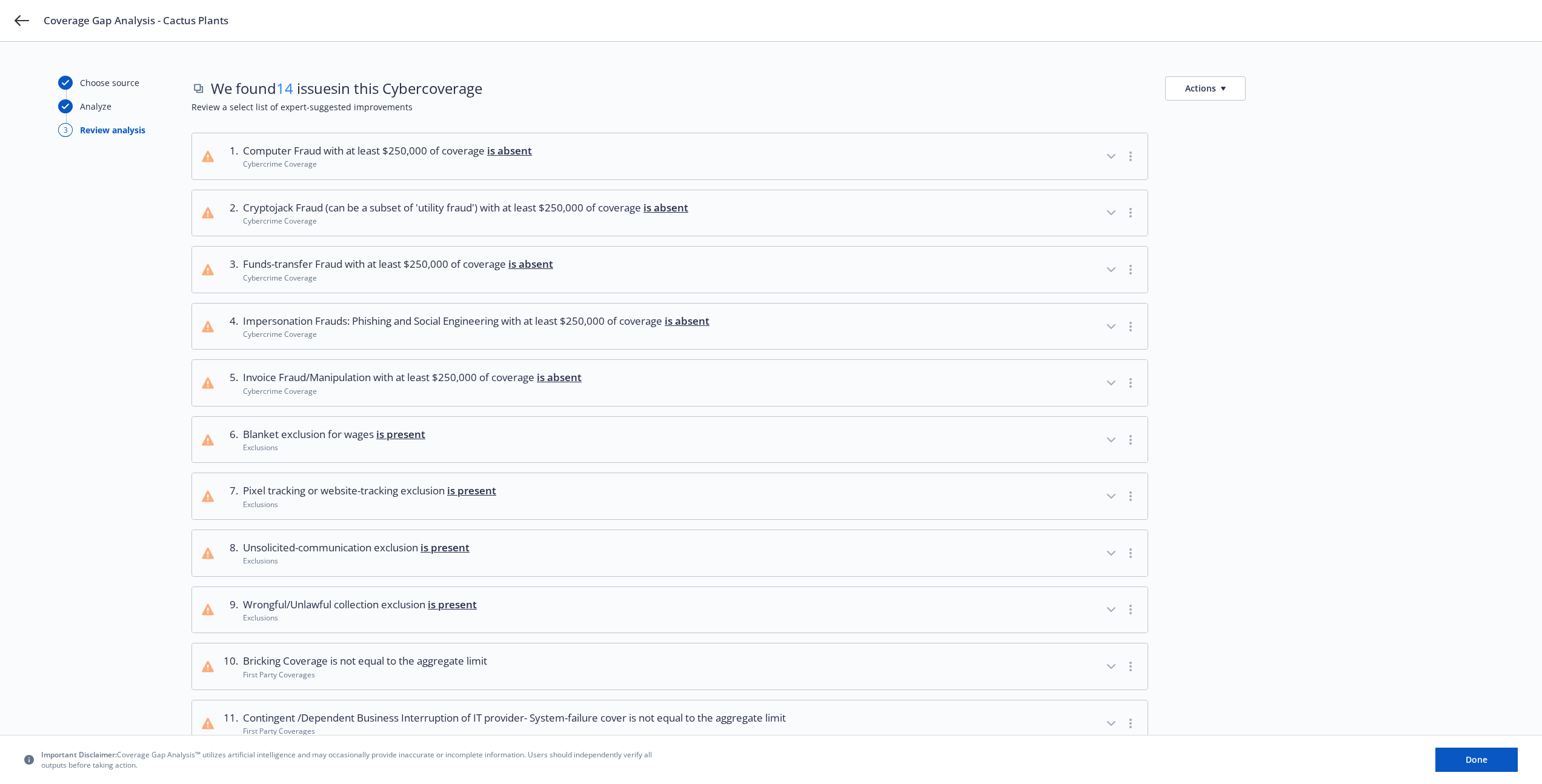
click at [843, 165] on button "1 . Computer Fraud with at least $250,000 of coverage is absent Cybercrime Cove…" at bounding box center [670, 156] width 956 height 46
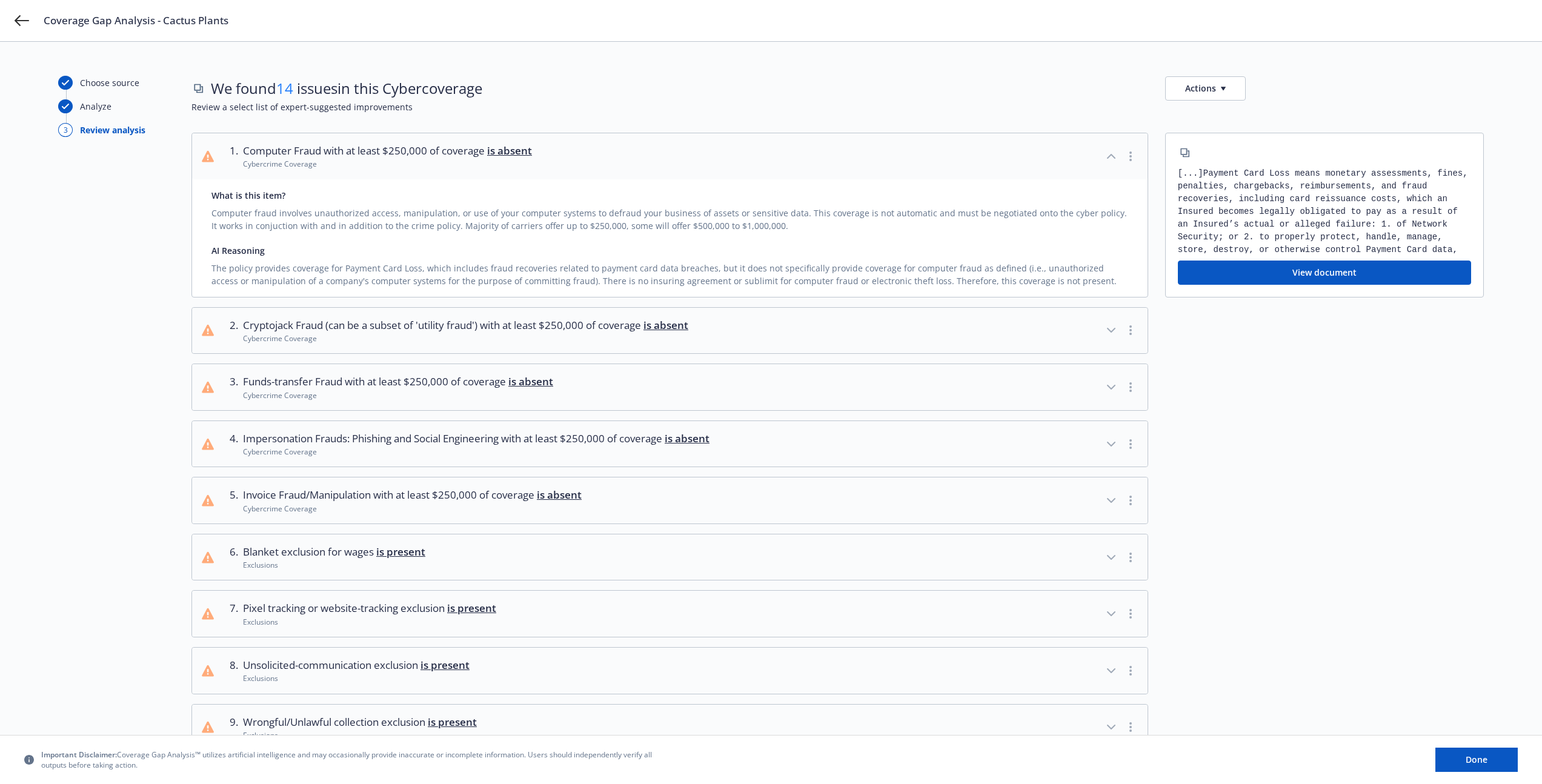
click at [1178, 93] on button "Actions" at bounding box center [1205, 88] width 81 height 24
click at [959, 114] on div "We found 14 issues in this Cyber coverage Actions Review a select list of exper…" at bounding box center [837, 104] width 1293 height 57
click at [230, 200] on div "What is this item?" at bounding box center [670, 194] width 916 height 13
